Goal: Check status: Check status

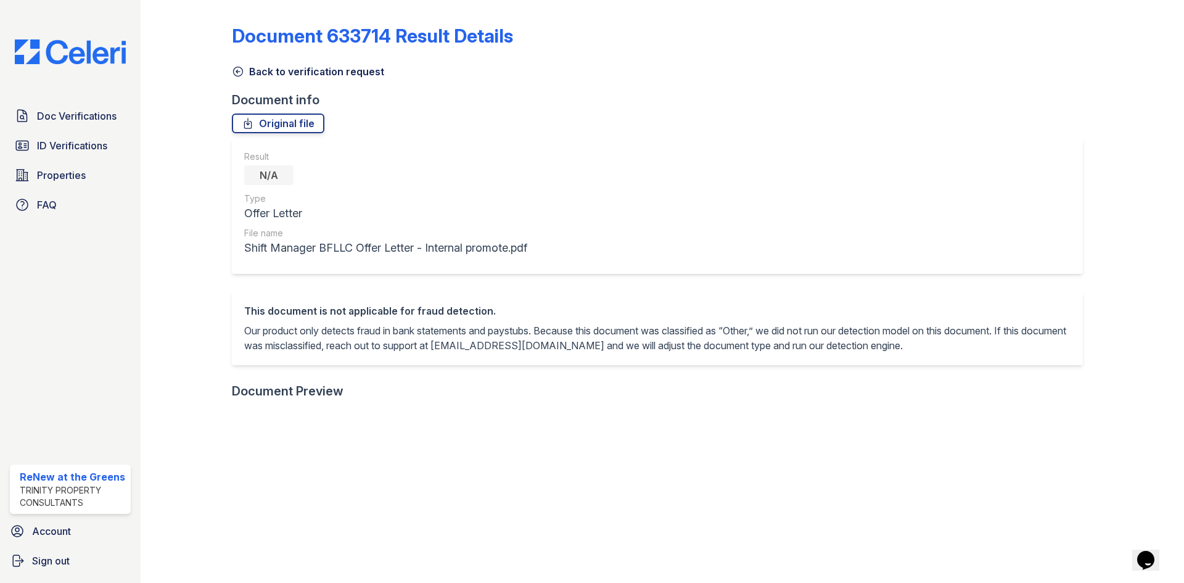
scroll to position [308, 0]
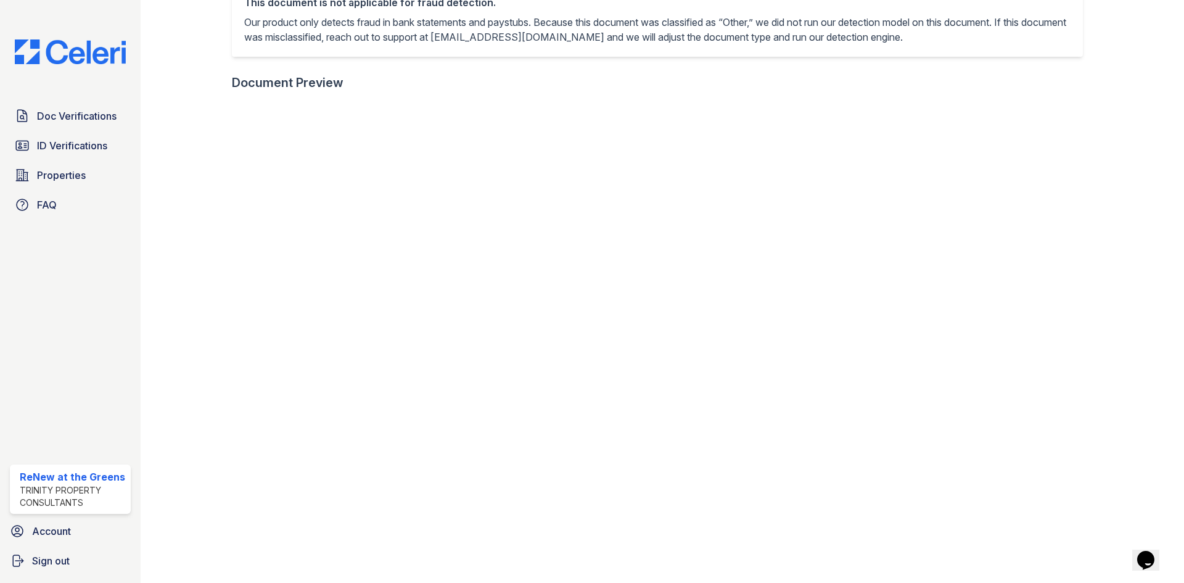
click at [89, 133] on div "Doc Verifications ID Verifications Properties FAQ" at bounding box center [70, 160] width 131 height 113
click at [89, 136] on link "ID Verifications" at bounding box center [70, 145] width 121 height 25
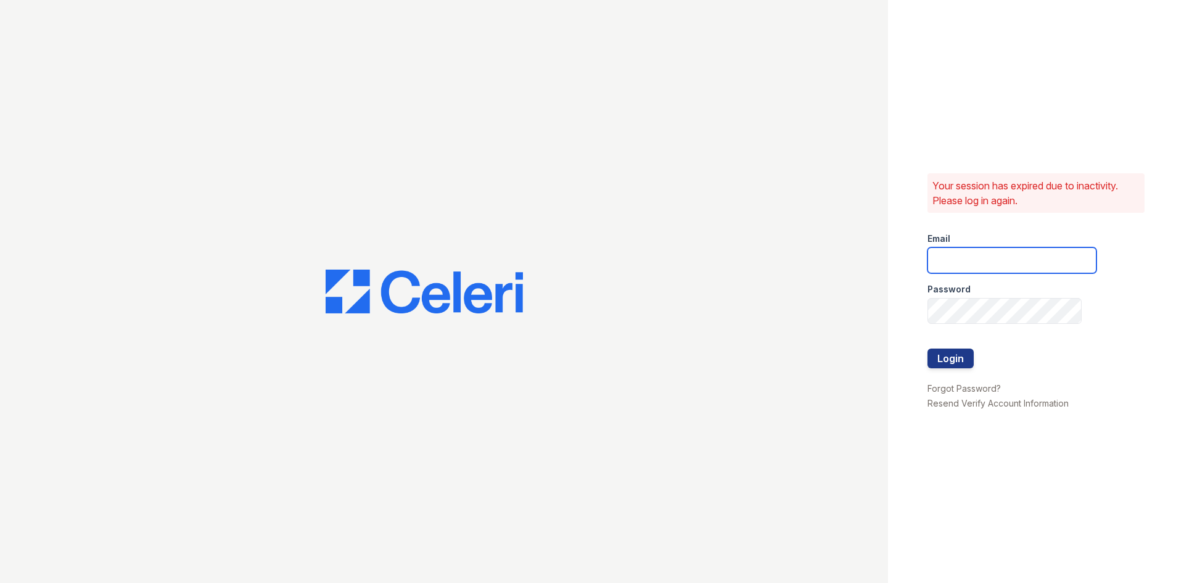
click at [970, 268] on input "email" at bounding box center [1012, 260] width 169 height 26
click at [1004, 257] on input "email" at bounding box center [1012, 260] width 169 height 26
type input "renewatthegreens@trinity-pm.com"
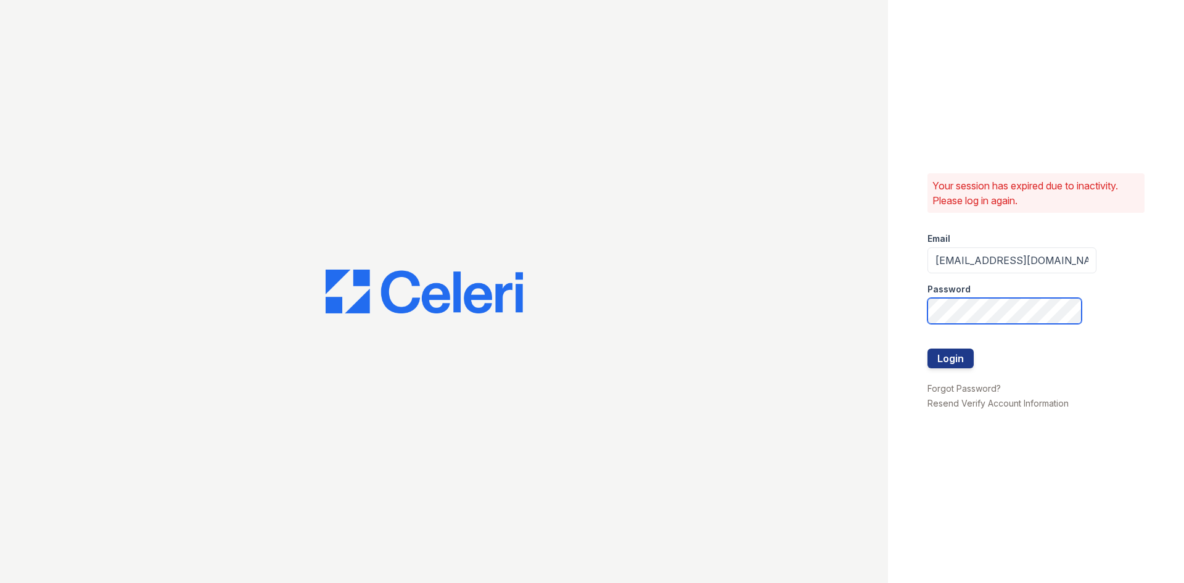
click at [928, 348] on button "Login" at bounding box center [951, 358] width 46 height 20
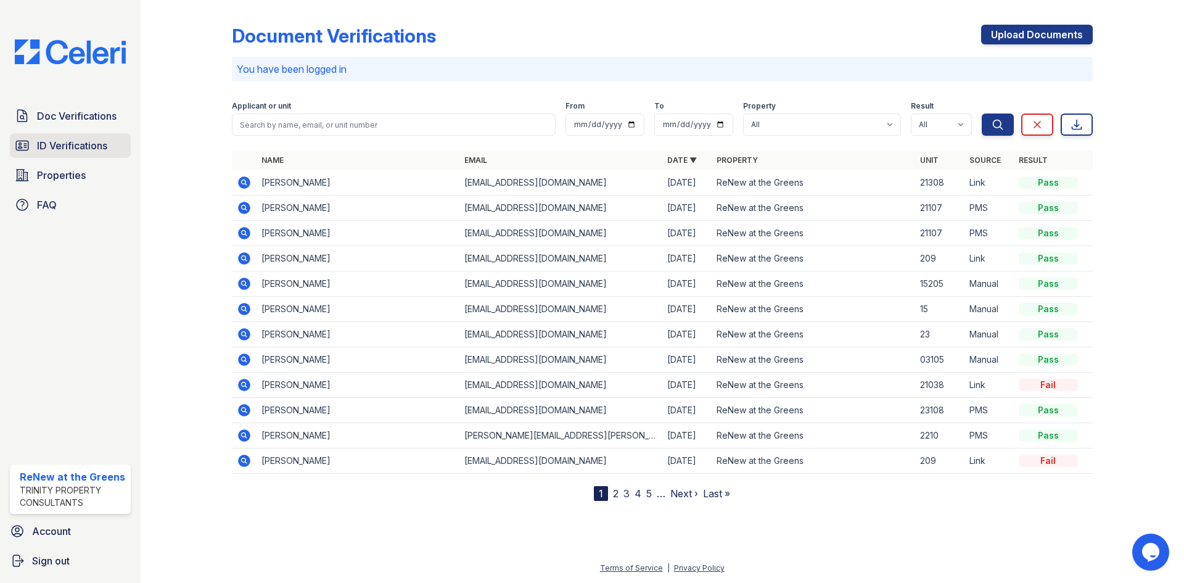
click at [79, 142] on span "ID Verifications" at bounding box center [72, 145] width 70 height 15
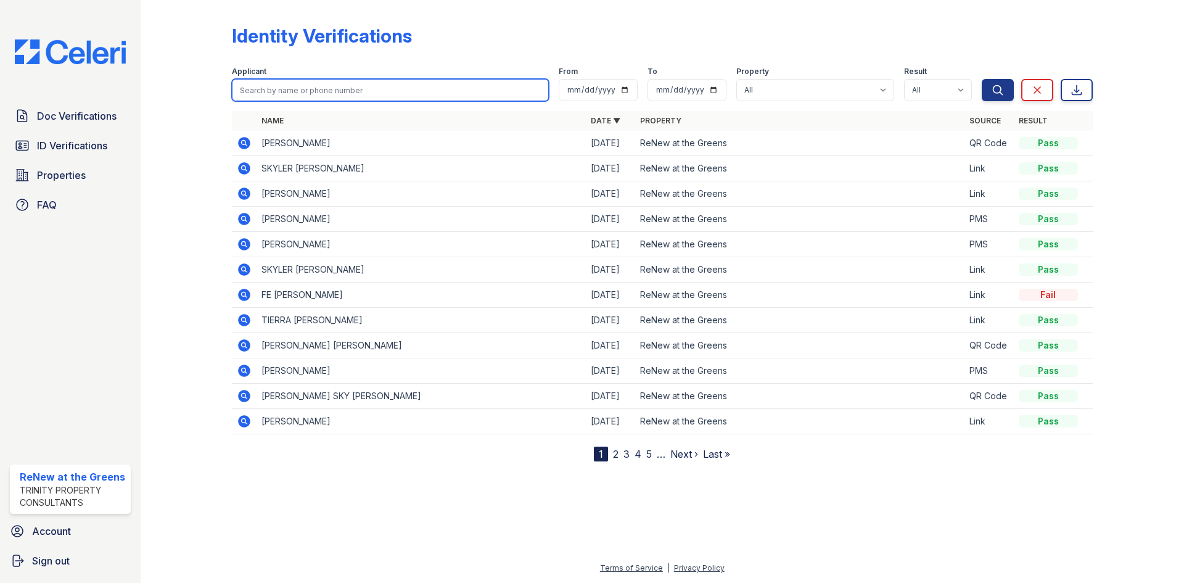
click at [308, 88] on input "search" at bounding box center [390, 90] width 317 height 22
type input "[PERSON_NAME]"
click at [982, 79] on button "Search" at bounding box center [998, 90] width 32 height 22
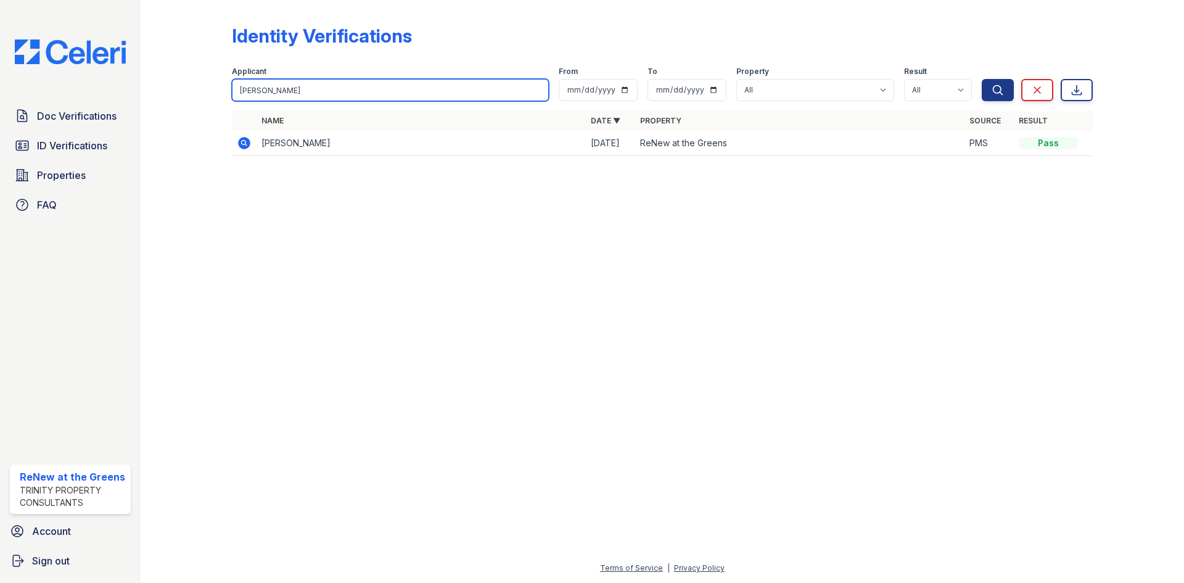
click at [533, 88] on input "[PERSON_NAME]" at bounding box center [390, 90] width 317 height 22
click at [541, 88] on input "[PERSON_NAME]" at bounding box center [390, 90] width 317 height 22
click at [542, 88] on input "[PERSON_NAME]" at bounding box center [390, 90] width 317 height 22
click at [541, 88] on input "[PERSON_NAME]" at bounding box center [390, 90] width 317 height 22
click at [538, 88] on input "[PERSON_NAME]" at bounding box center [390, 90] width 317 height 22
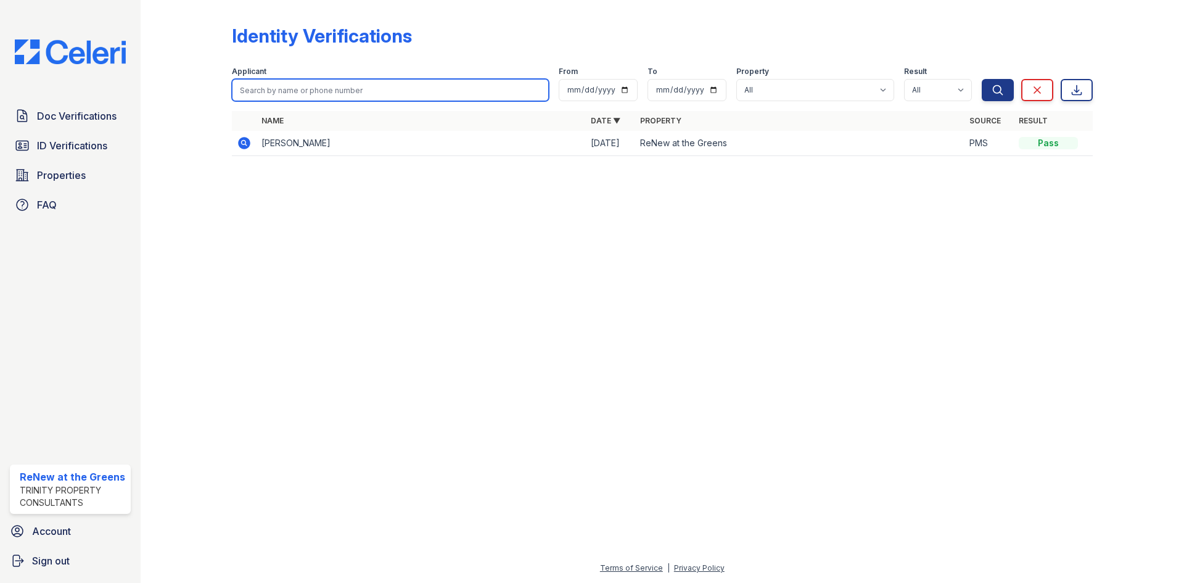
click at [982, 79] on button "Search" at bounding box center [998, 90] width 32 height 22
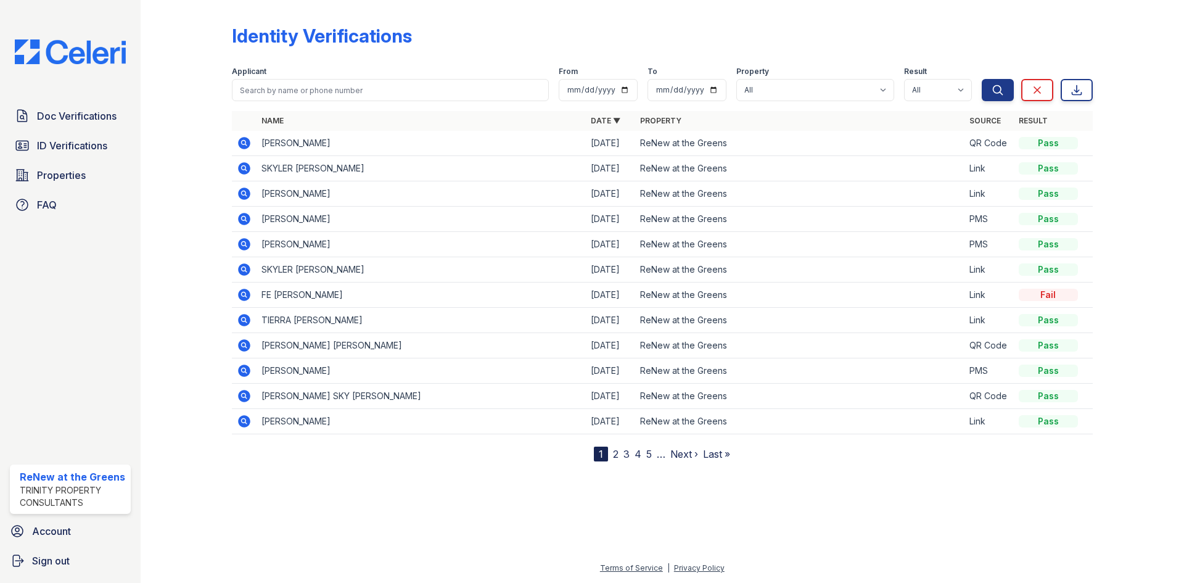
click at [242, 144] on icon at bounding box center [244, 143] width 15 height 15
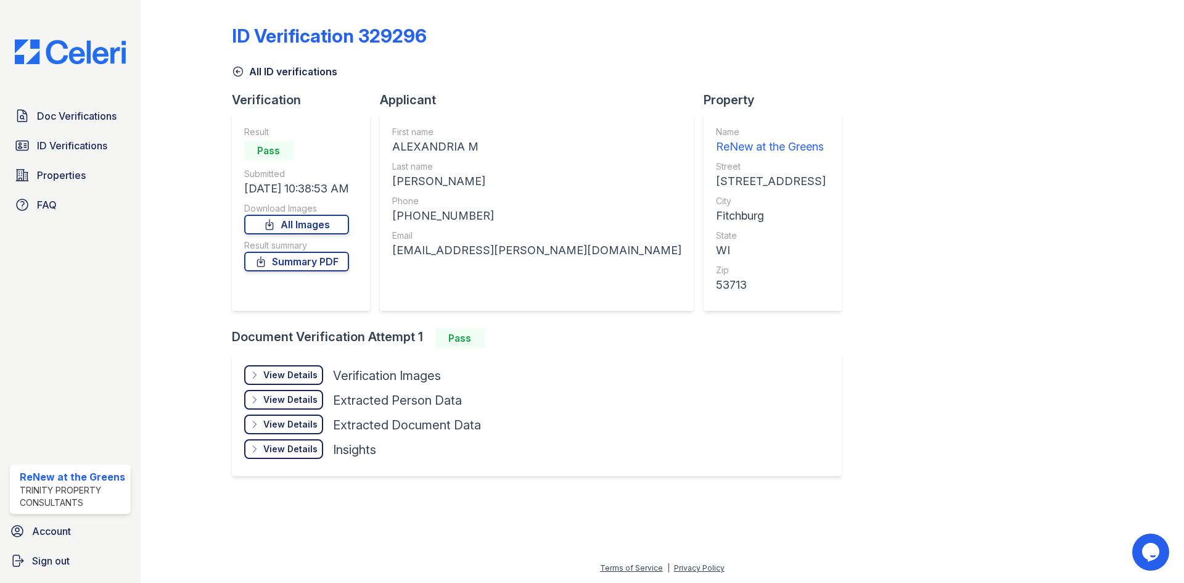
click at [290, 372] on div "View Details" at bounding box center [290, 375] width 54 height 12
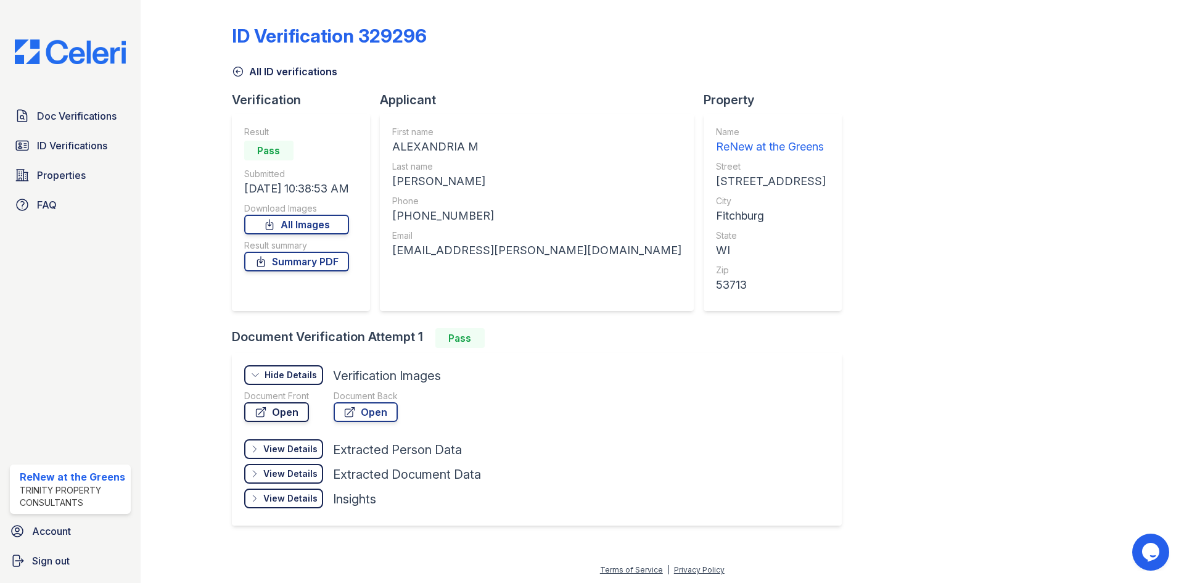
click at [306, 411] on link "Open" at bounding box center [276, 412] width 65 height 20
click at [305, 78] on link "All ID verifications" at bounding box center [284, 71] width 105 height 15
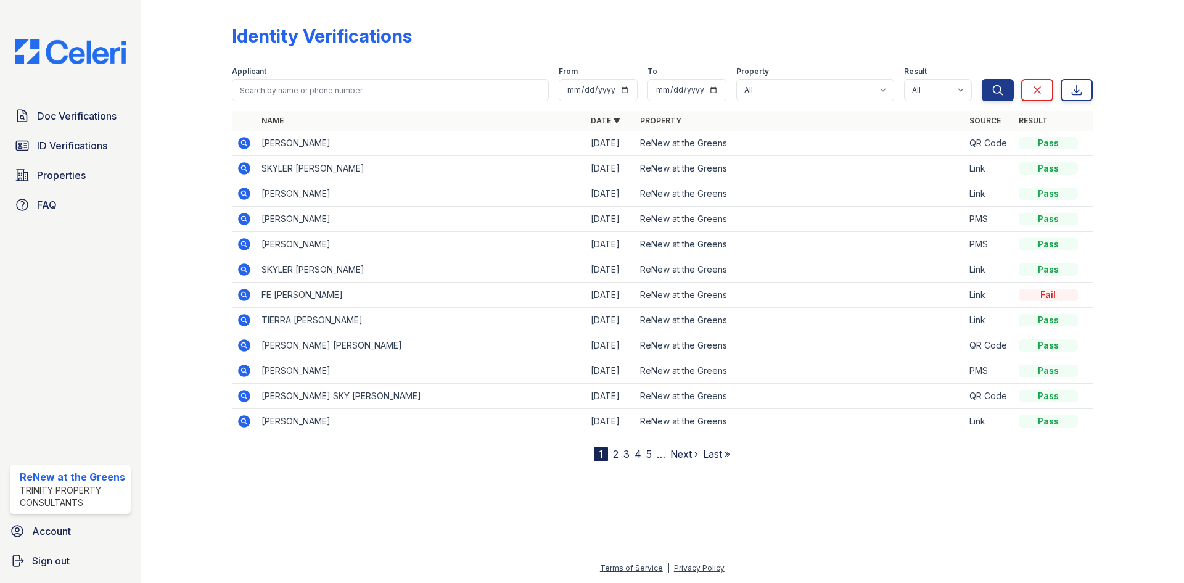
click at [176, 167] on div at bounding box center [196, 233] width 72 height 456
